Goal: Navigation & Orientation: Find specific page/section

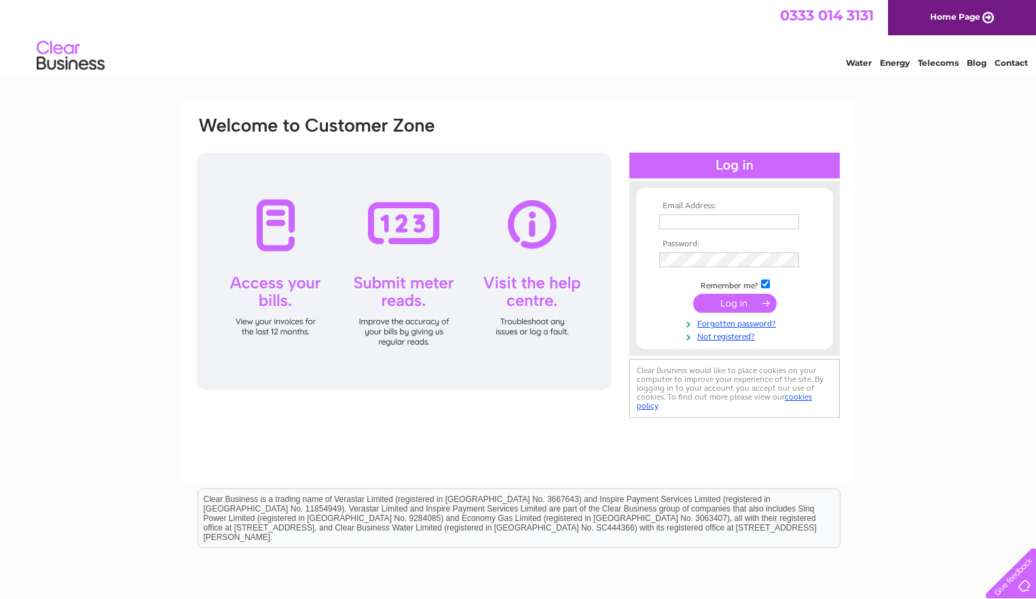
click at [766, 221] on input "text" at bounding box center [729, 221] width 140 height 15
type input "[PERSON_NAME][EMAIL_ADDRESS][PERSON_NAME][DOMAIN_NAME]"
click at [751, 300] on input "submit" at bounding box center [734, 303] width 83 height 19
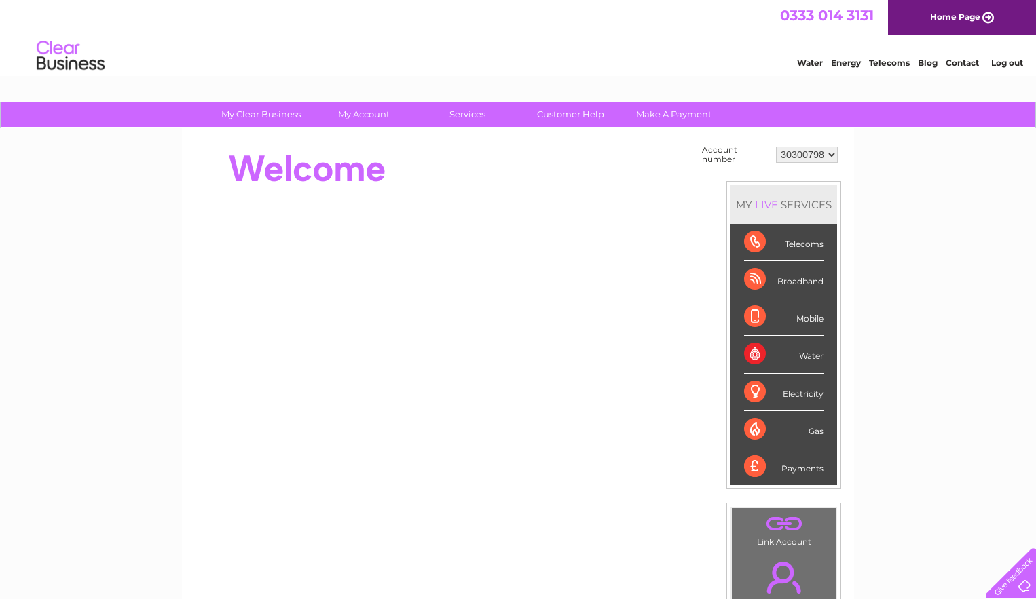
click at [890, 64] on link "Telecoms" at bounding box center [889, 63] width 41 height 10
